Goal: Navigation & Orientation: Understand site structure

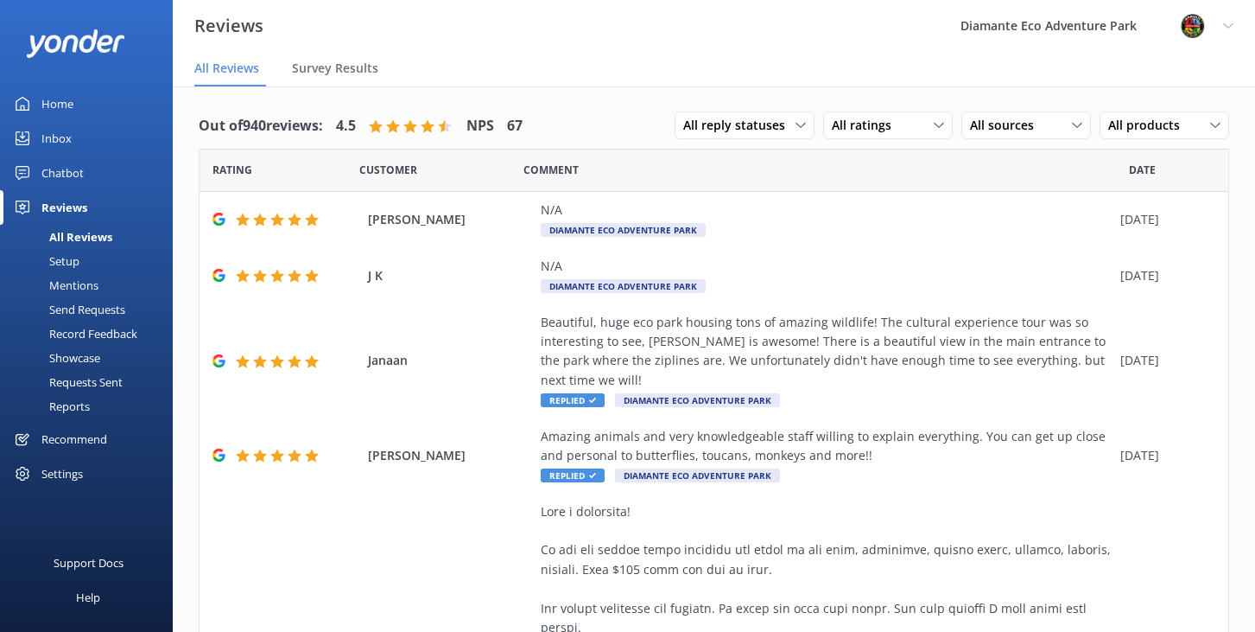
scroll to position [35, 0]
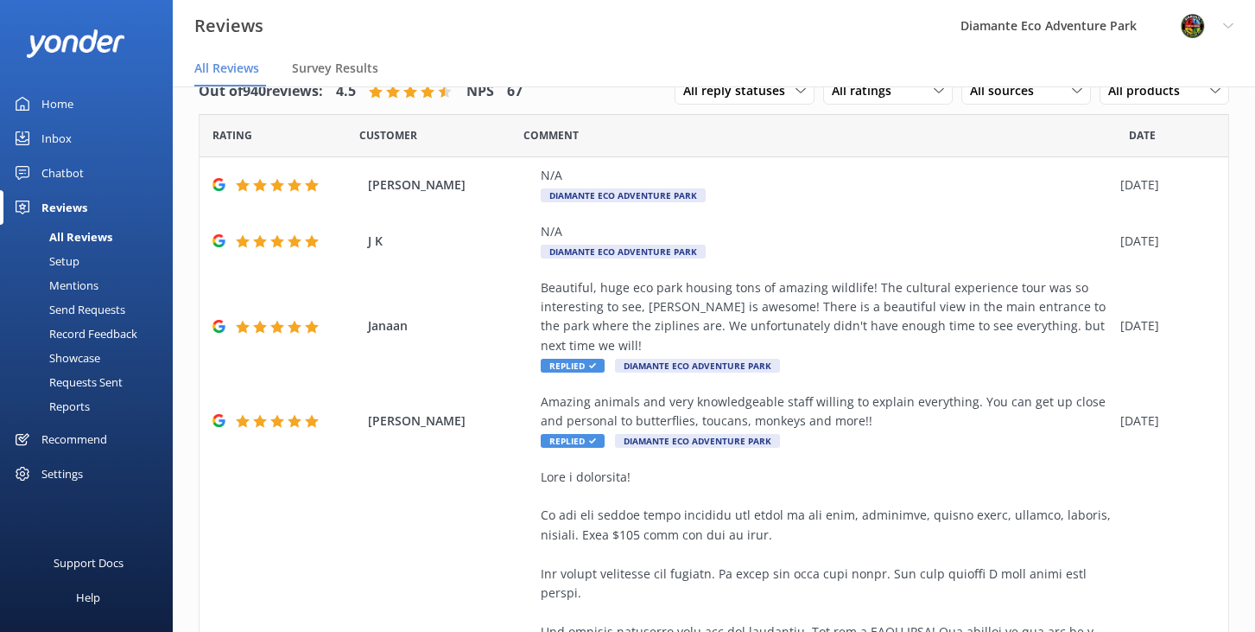
click at [73, 107] on link "Home" at bounding box center [86, 103] width 173 height 35
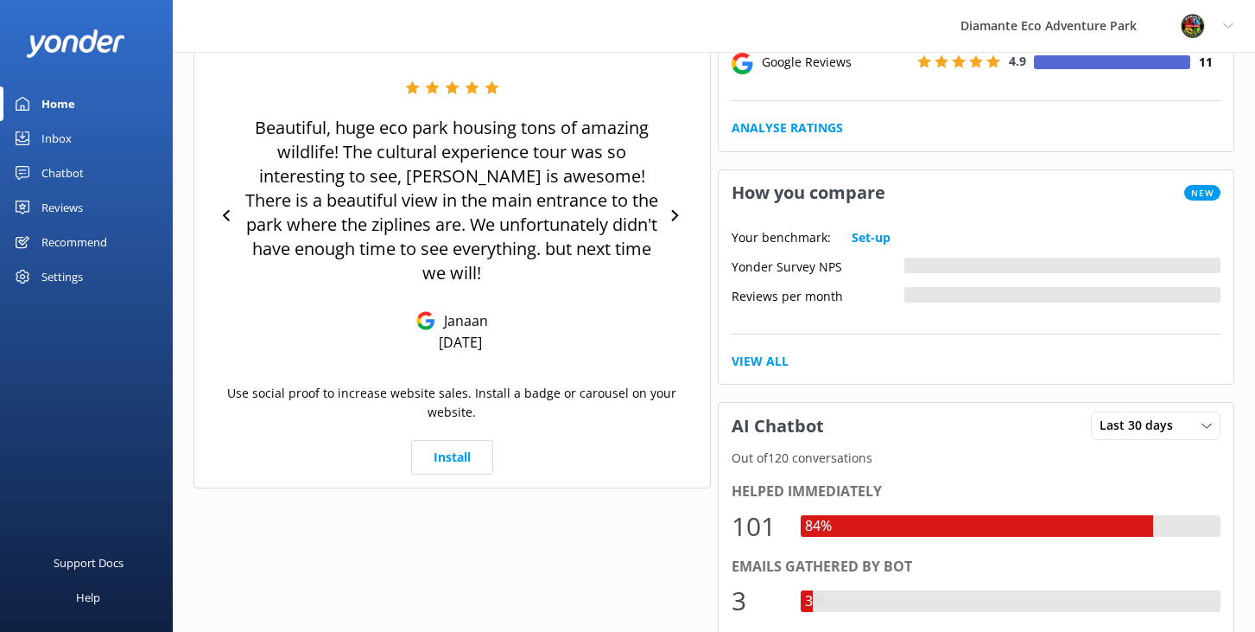
scroll to position [333, 0]
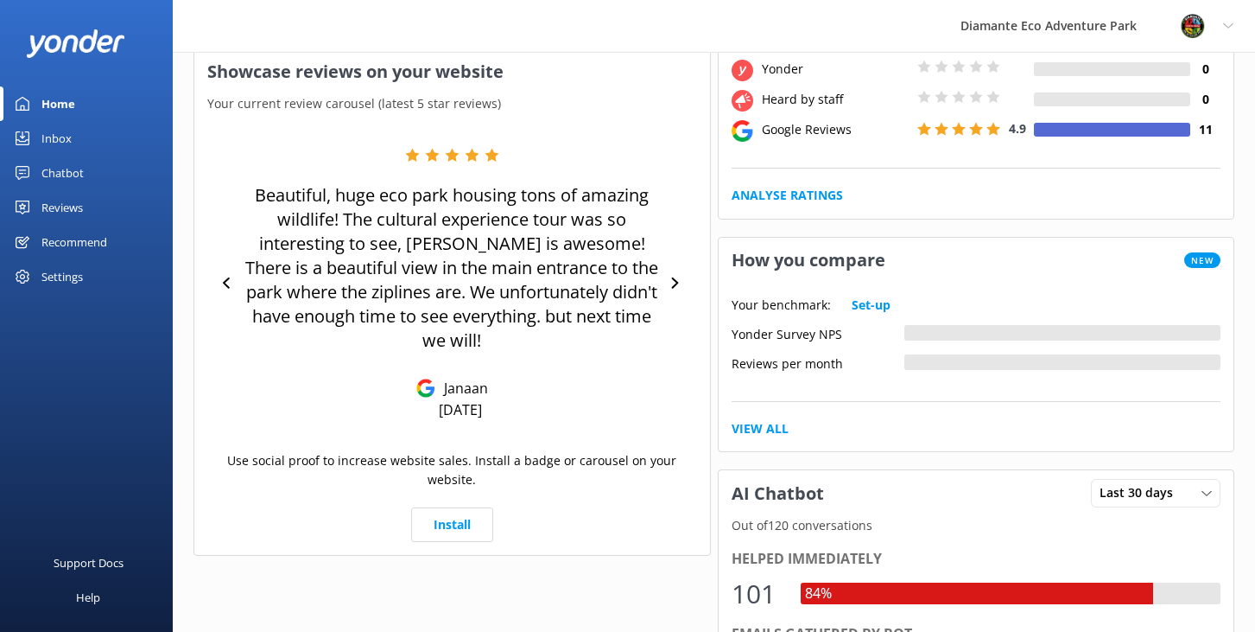
click at [61, 174] on div "Chatbot" at bounding box center [62, 173] width 42 height 35
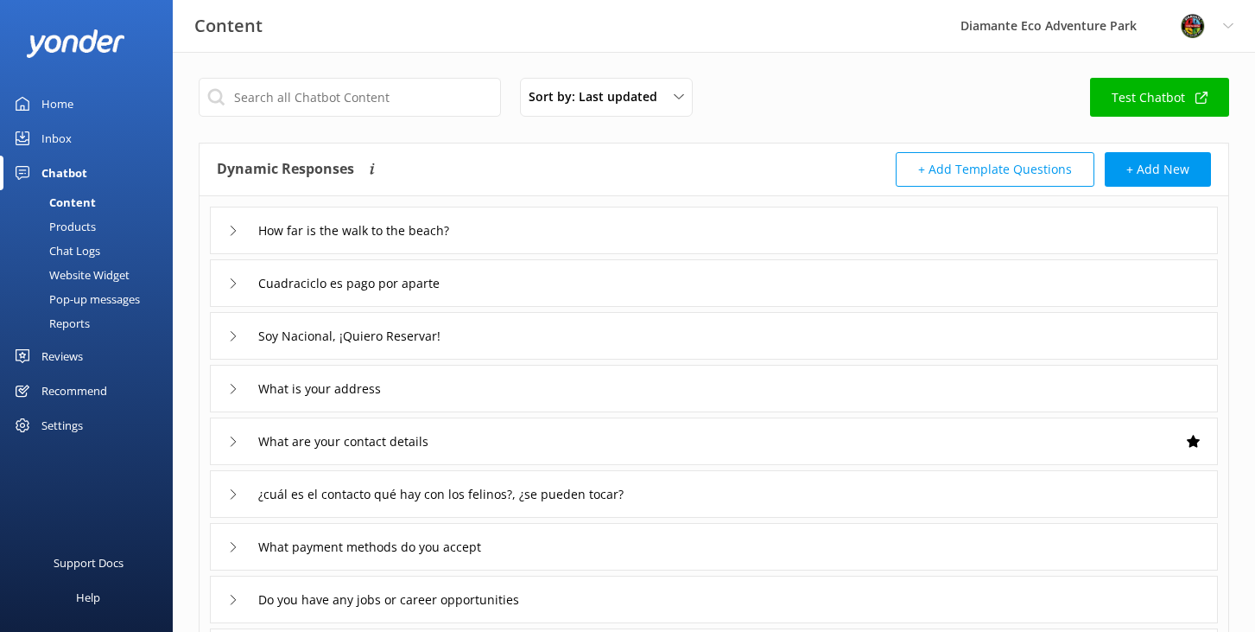
click at [83, 321] on div "Reports" at bounding box center [49, 323] width 79 height 24
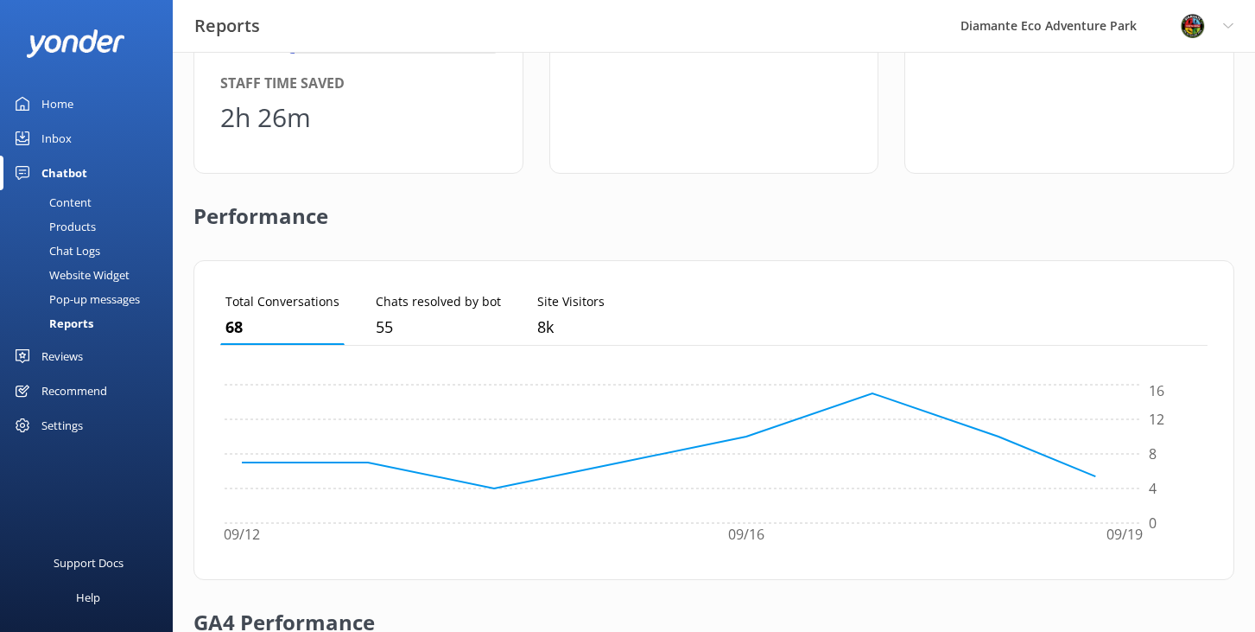
scroll to position [573, 0]
